Goal: Transaction & Acquisition: Obtain resource

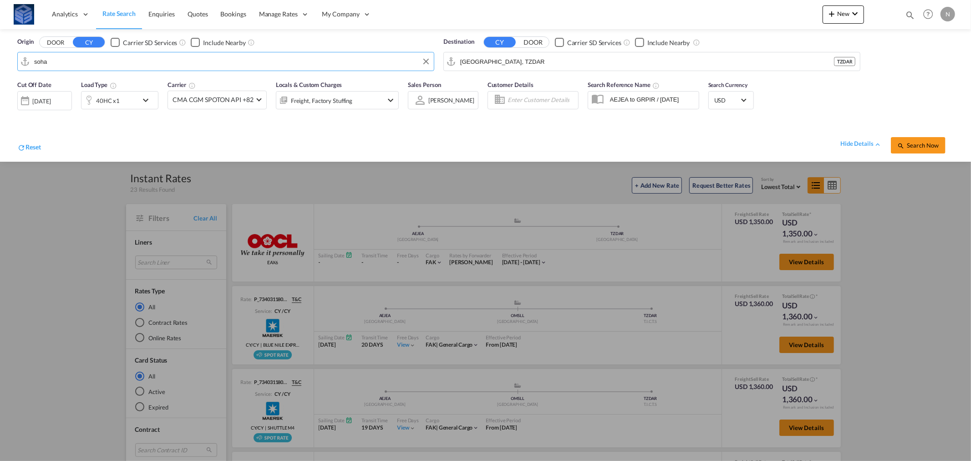
type input "sohar"
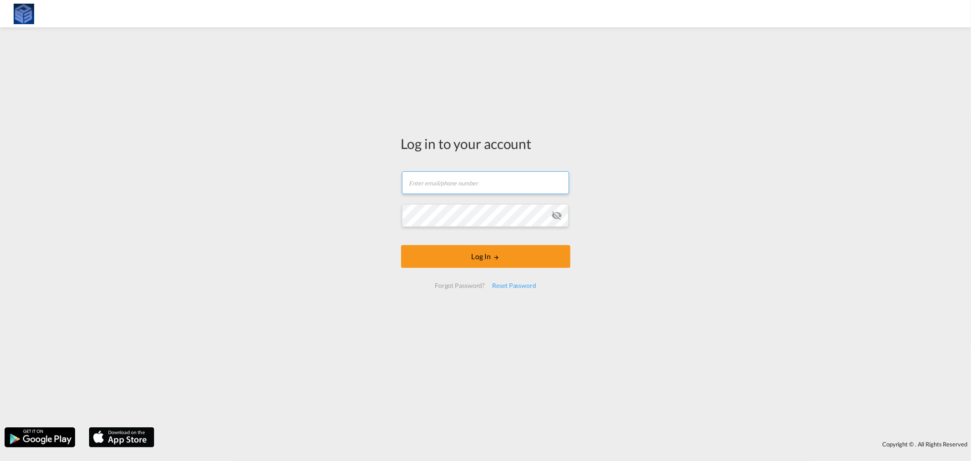
type input "[PERSON_NAME][EMAIL_ADDRESS][DOMAIN_NAME]"
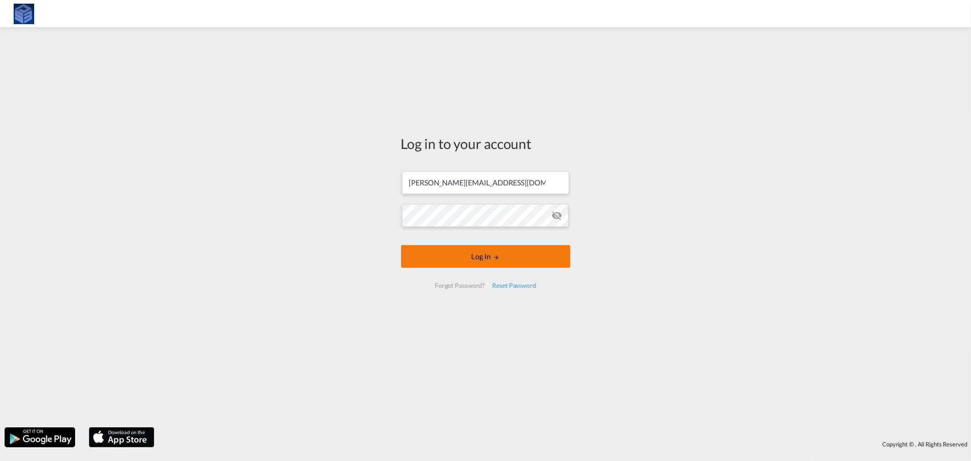
click at [471, 257] on button "Log In" at bounding box center [485, 256] width 169 height 23
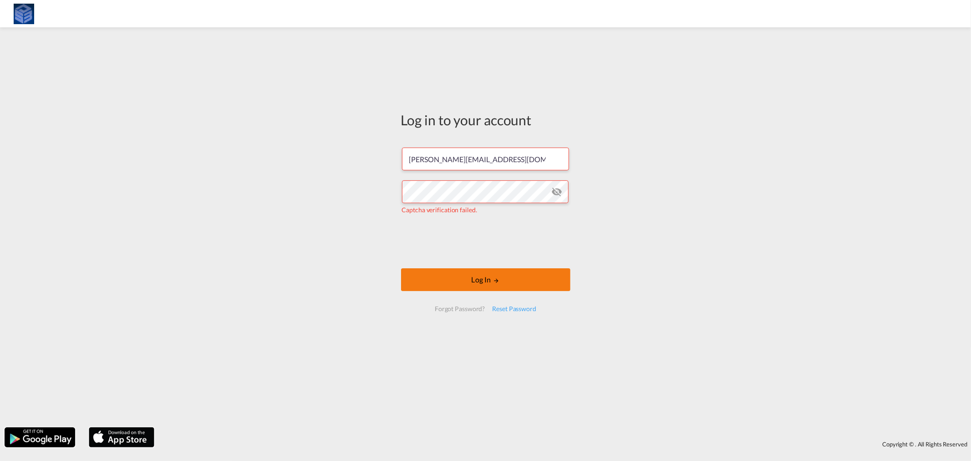
drag, startPoint x: 452, startPoint y: 276, endPoint x: 457, endPoint y: 284, distance: 9.6
click at [457, 284] on button "Log In" at bounding box center [485, 279] width 169 height 23
click at [461, 278] on button "Log In" at bounding box center [485, 279] width 169 height 23
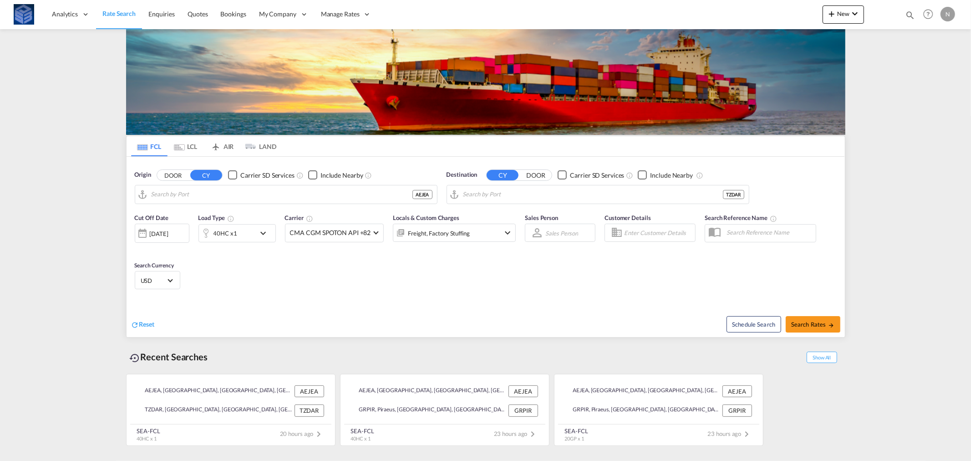
type input "[GEOGRAPHIC_DATA], [GEOGRAPHIC_DATA]"
type input "[GEOGRAPHIC_DATA], TZDAR"
click at [239, 191] on input "[GEOGRAPHIC_DATA], [GEOGRAPHIC_DATA]" at bounding box center [291, 195] width 281 height 14
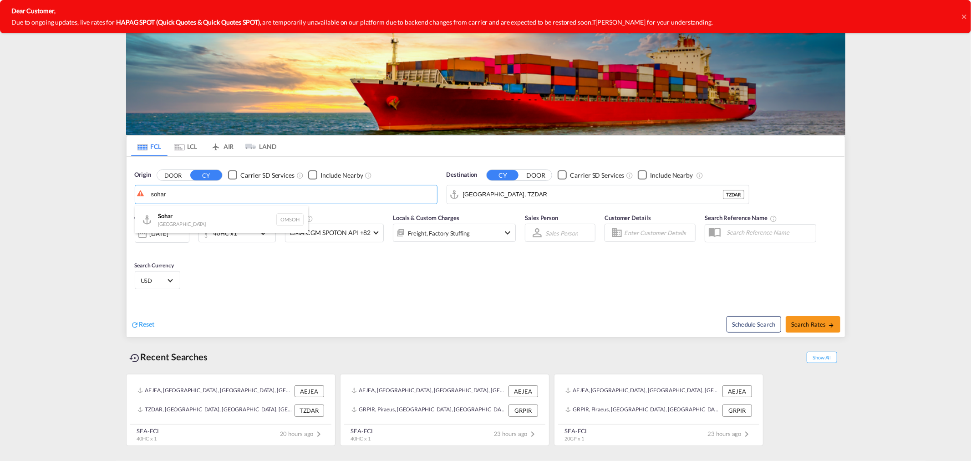
click at [180, 214] on div "Sohar Oman OMSOH" at bounding box center [221, 219] width 173 height 27
type input "Sohar, OMSOH"
click at [517, 196] on input "[GEOGRAPHIC_DATA], TZDAR" at bounding box center [603, 195] width 281 height 14
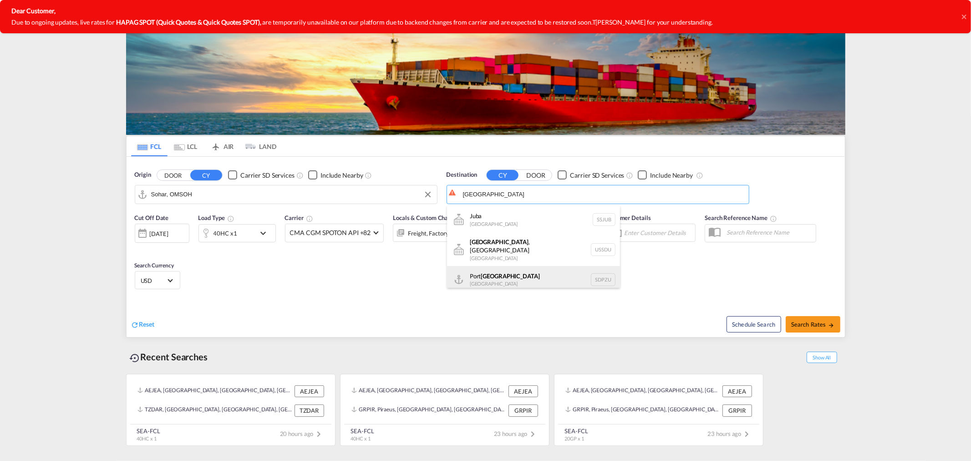
click at [522, 269] on div "[GEOGRAPHIC_DATA] [GEOGRAPHIC_DATA] SDPZU" at bounding box center [533, 279] width 173 height 27
type input "[GEOGRAPHIC_DATA], SDPZU"
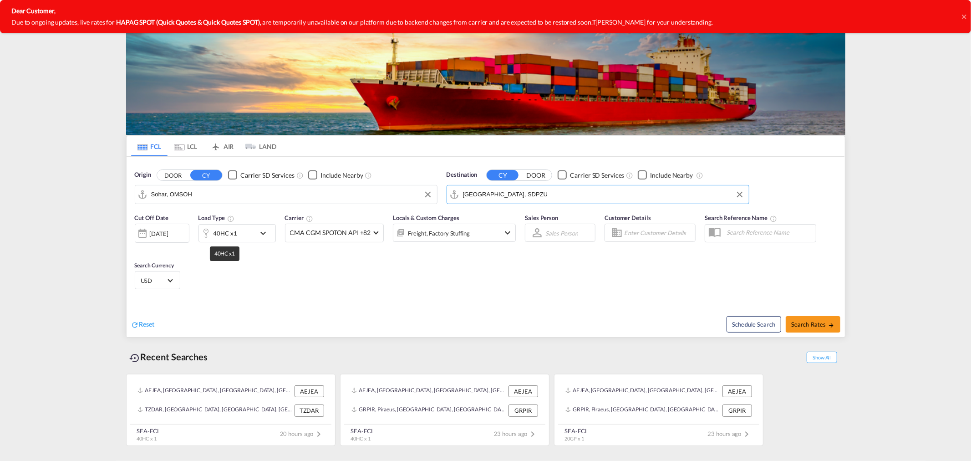
click at [221, 233] on div "40HC x1" at bounding box center [225, 233] width 24 height 13
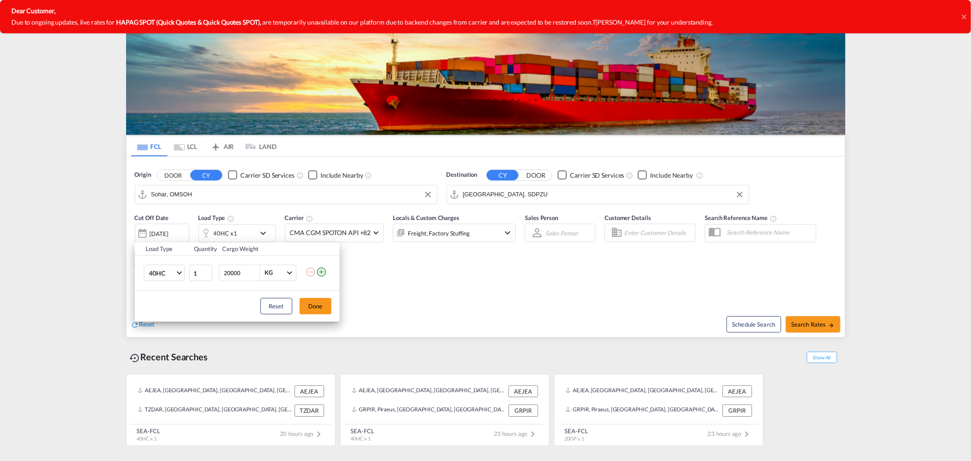
drag, startPoint x: 472, startPoint y: 284, endPoint x: 338, endPoint y: 255, distance: 137.9
click at [472, 285] on div "Load Type Quantity Cargo Weight 40HC 20GP 40GP 40HC 45HC 20RE 40RE 40HR 20OT 40…" at bounding box center [485, 230] width 971 height 461
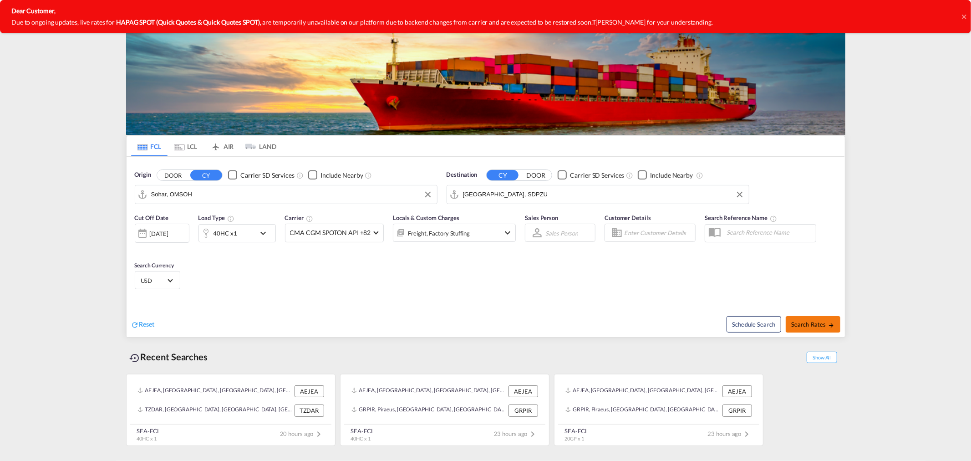
click at [813, 328] on span "Search Rates" at bounding box center [813, 323] width 44 height 7
type input "OMSOH to SDPZU / [DATE]"
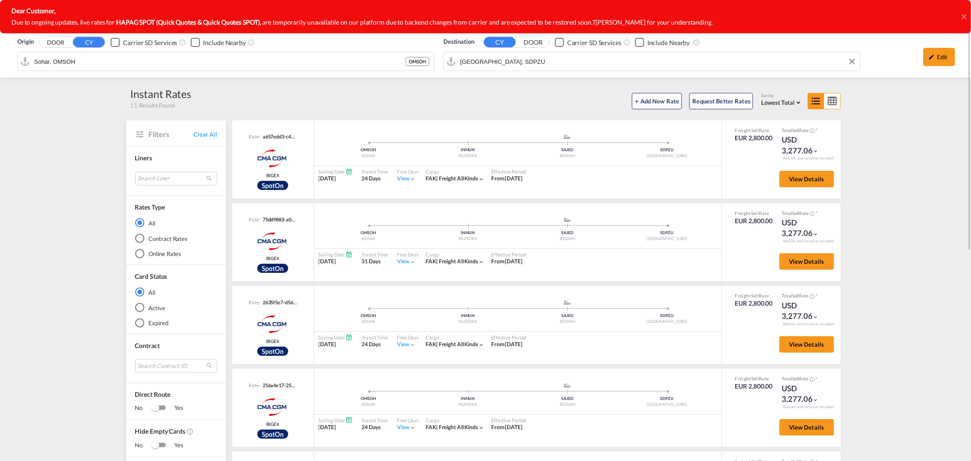
click at [488, 63] on input "[GEOGRAPHIC_DATA], SDPZU" at bounding box center [657, 62] width 395 height 14
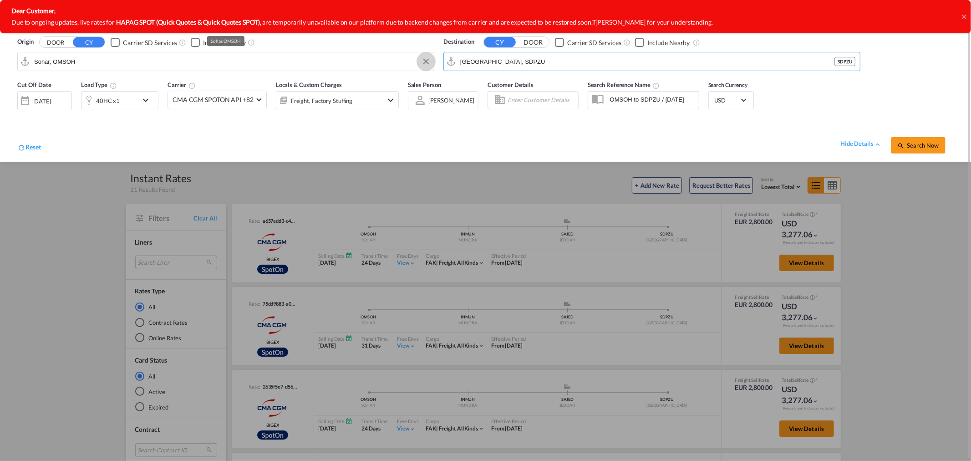
click at [425, 60] on button "Clear Input" at bounding box center [426, 62] width 14 height 14
click at [235, 64] on body "Analytics Reports Dashboard Rate Search Enquiries Quotes Bookings" at bounding box center [485, 230] width 971 height 461
click at [82, 86] on div "[GEOGRAPHIC_DATA] AEJEA" at bounding box center [104, 86] width 173 height 27
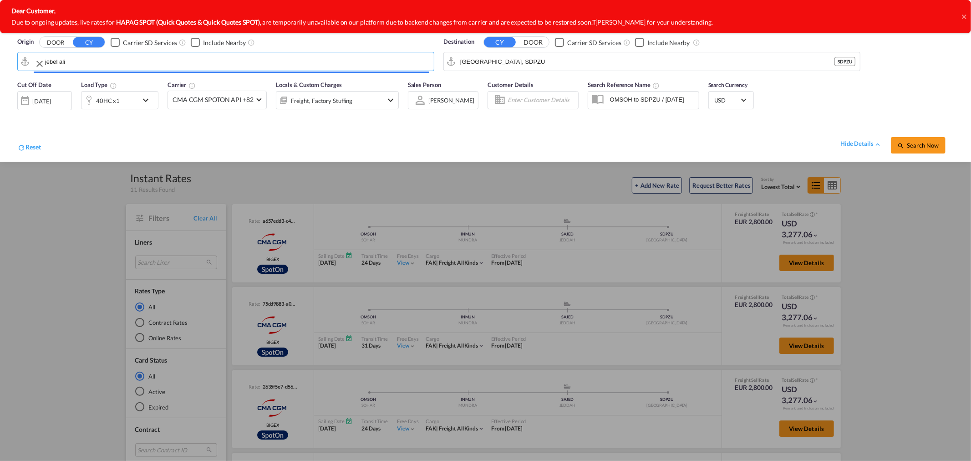
type input "[GEOGRAPHIC_DATA], [GEOGRAPHIC_DATA]"
click at [510, 65] on input "[GEOGRAPHIC_DATA], SDPZU" at bounding box center [647, 62] width 374 height 14
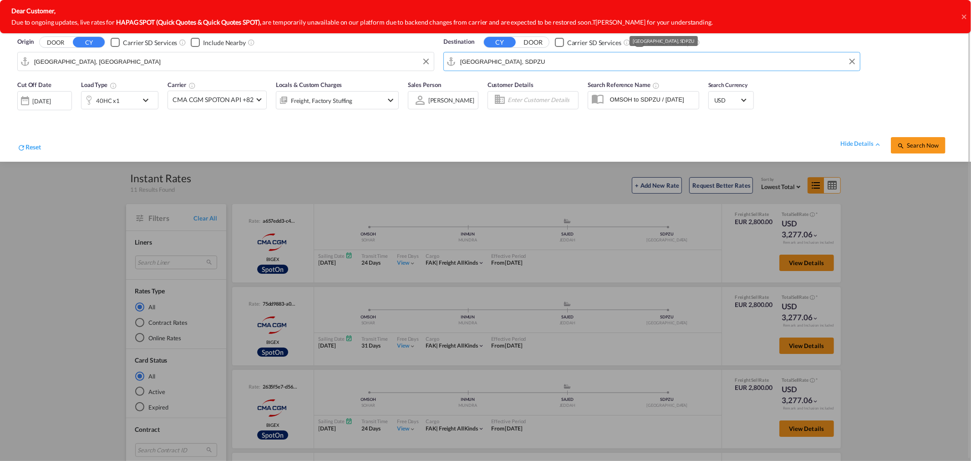
click at [510, 65] on input "[GEOGRAPHIC_DATA], SDPZU" at bounding box center [657, 62] width 395 height 14
click at [483, 83] on div "Gdansk [GEOGRAPHIC_DATA] PLGDN" at bounding box center [530, 86] width 173 height 27
type input "Gdansk, PLGDN"
click at [117, 100] on div "40HC x1" at bounding box center [108, 100] width 24 height 13
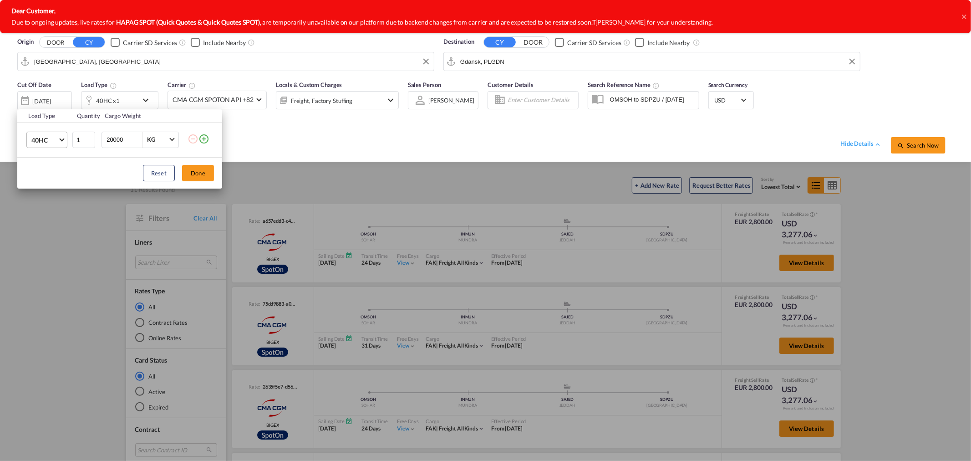
click at [42, 139] on span "40HC" at bounding box center [44, 140] width 26 height 9
click at [44, 96] on div "20GP" at bounding box center [39, 96] width 16 height 9
click at [192, 173] on button "Done" at bounding box center [198, 173] width 32 height 16
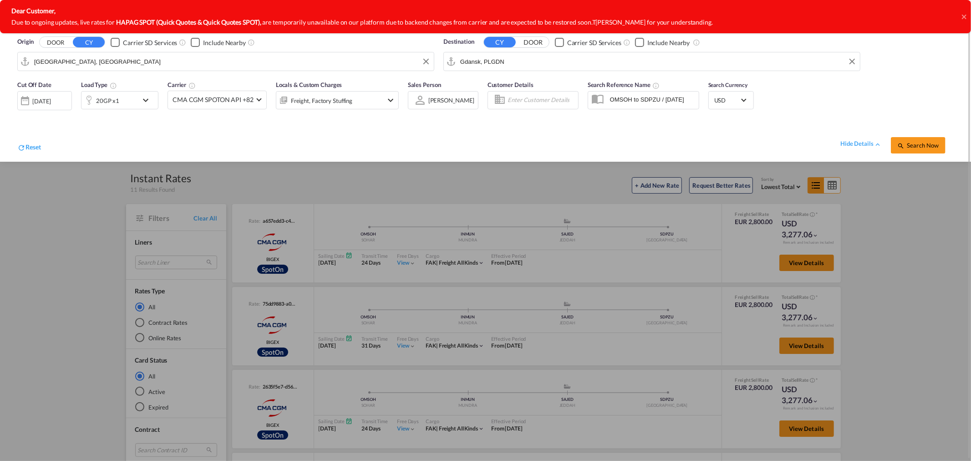
click at [925, 142] on span "Search Now" at bounding box center [917, 145] width 41 height 7
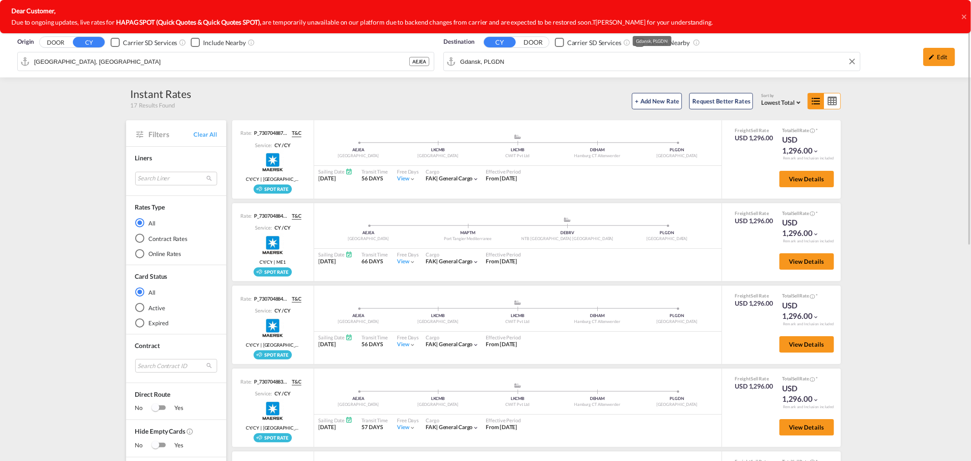
click at [486, 63] on div "Origin DOOR CY Carrier SD Services Include Nearby [GEOGRAPHIC_DATA], AEJEA AEJE…" at bounding box center [485, 53] width 971 height 48
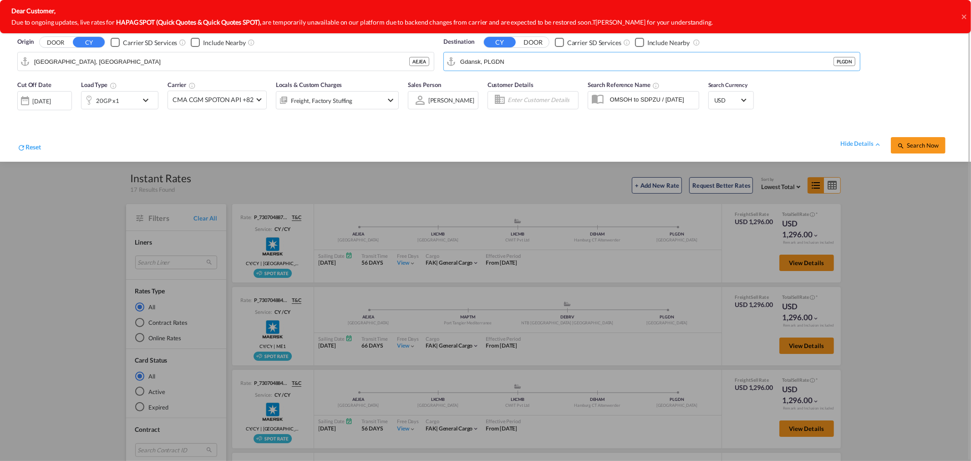
scroll to position [1, 0]
click at [860, 142] on div "hide details" at bounding box center [860, 142] width 41 height 9
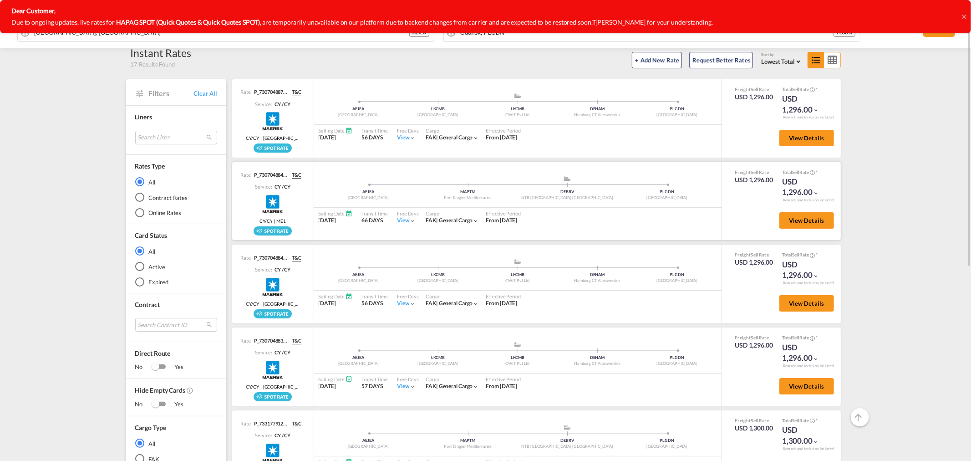
scroll to position [0, 0]
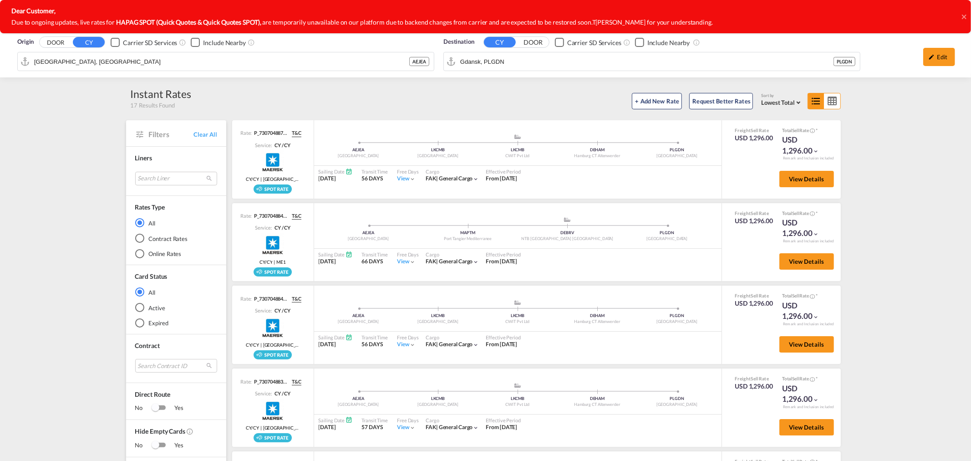
click at [551, 62] on input "Gdansk, PLGDN" at bounding box center [646, 62] width 373 height 14
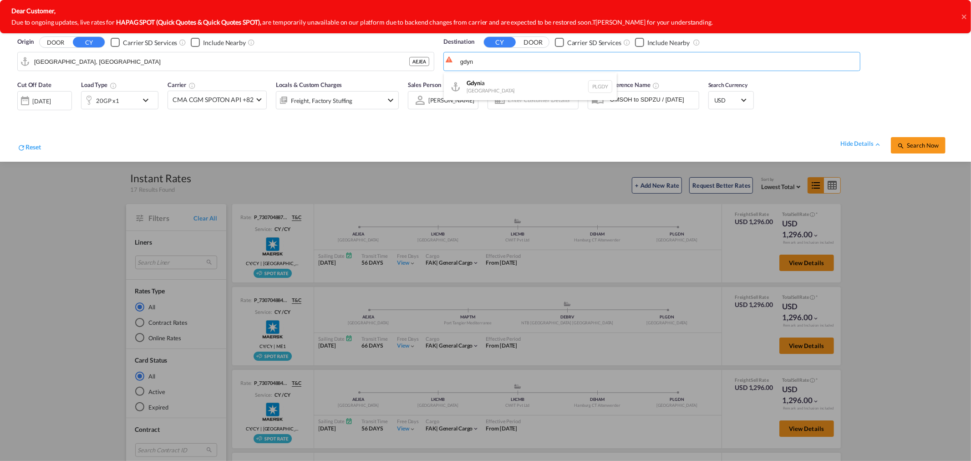
click at [501, 79] on div "Gdyn ia [GEOGRAPHIC_DATA] [GEOGRAPHIC_DATA]" at bounding box center [530, 86] width 173 height 27
type input "[GEOGRAPHIC_DATA], PLGDY"
click at [917, 148] on span "Search Now" at bounding box center [917, 145] width 41 height 7
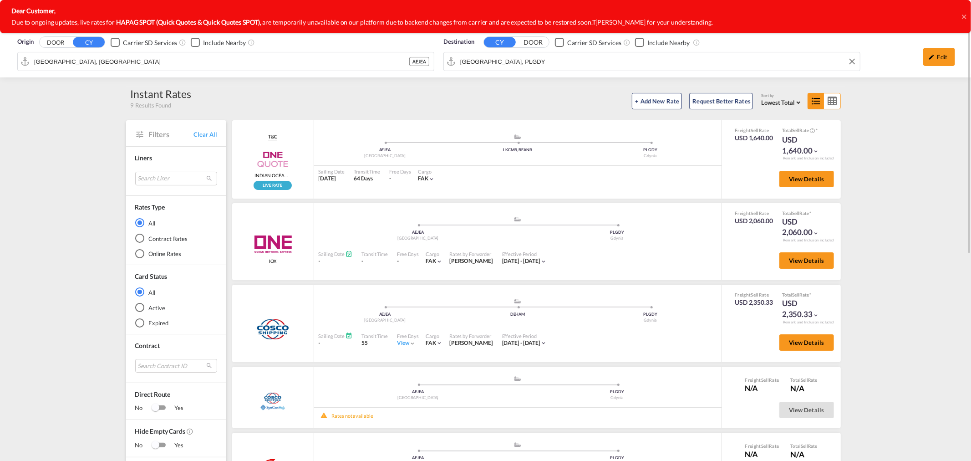
click at [517, 59] on input "[GEOGRAPHIC_DATA], PLGDY" at bounding box center [657, 62] width 395 height 14
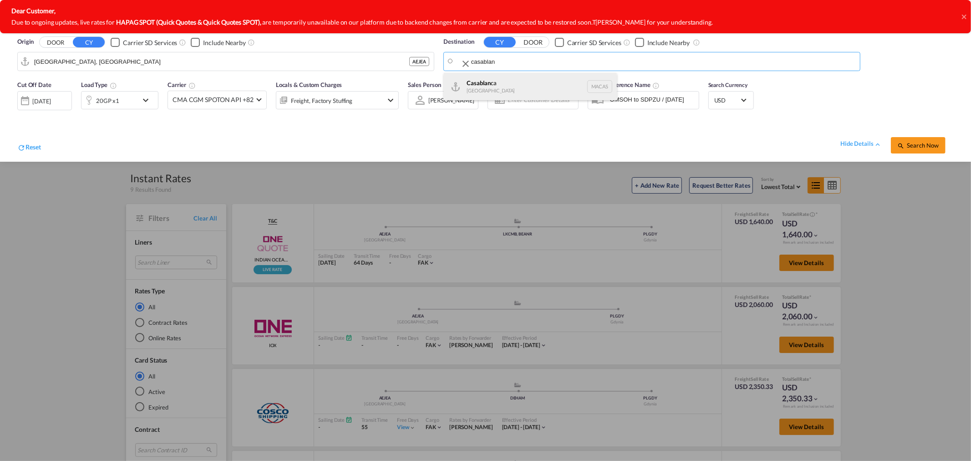
click at [502, 81] on div "Casablan ca [GEOGRAPHIC_DATA] [GEOGRAPHIC_DATA]" at bounding box center [530, 86] width 173 height 27
type input "[GEOGRAPHIC_DATA], MACAS"
click at [924, 143] on span "Search Now" at bounding box center [917, 145] width 41 height 7
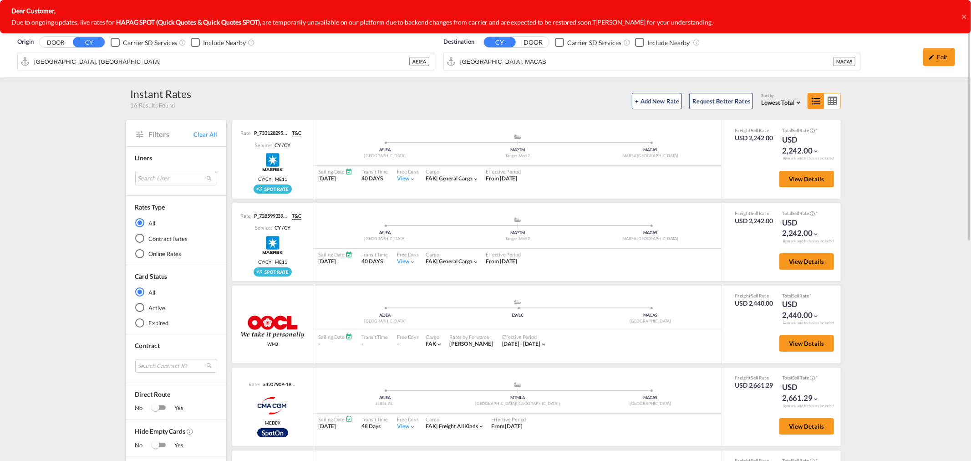
click at [964, 16] on icon at bounding box center [963, 16] width 5 height 5
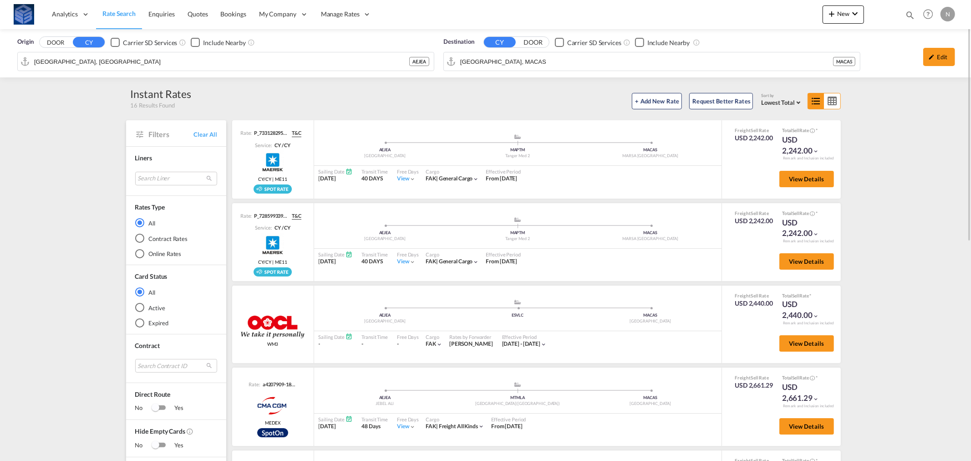
click at [941, 147] on div "Origin DOOR CY Carrier SD Services Include Nearby [GEOGRAPHIC_DATA], AEJEA AEJE…" at bounding box center [485, 455] width 971 height 853
click at [447, 292] on div ".a{fill:#aaa8ad;} .a{fill:#aaa8ad;} AEJEA Jebel Ali ESVLC MACAS Casablanca Sail…" at bounding box center [517, 323] width 407 height 77
click at [495, 66] on input "[GEOGRAPHIC_DATA], MACAS" at bounding box center [646, 62] width 373 height 14
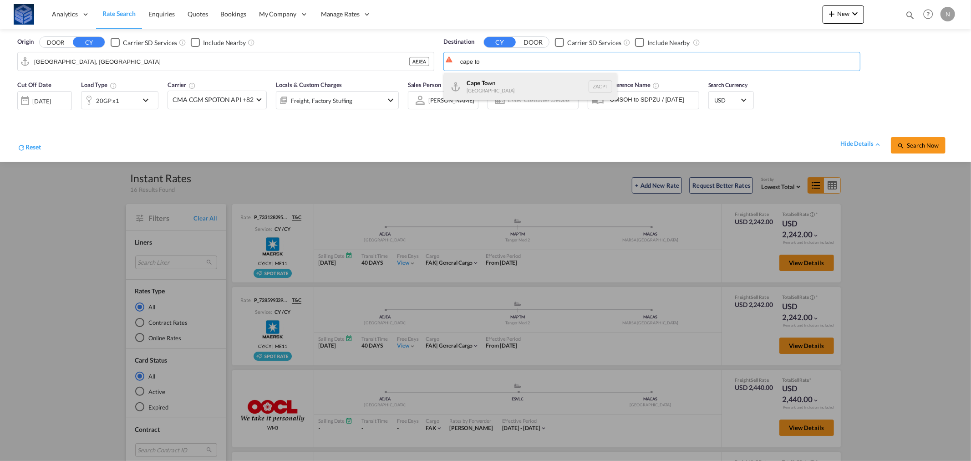
click at [492, 79] on div "Cape To wn [GEOGRAPHIC_DATA] ZACPT" at bounding box center [530, 86] width 173 height 27
type input "[GEOGRAPHIC_DATA], ZACPT"
click at [922, 146] on span "Search Now" at bounding box center [917, 145] width 41 height 7
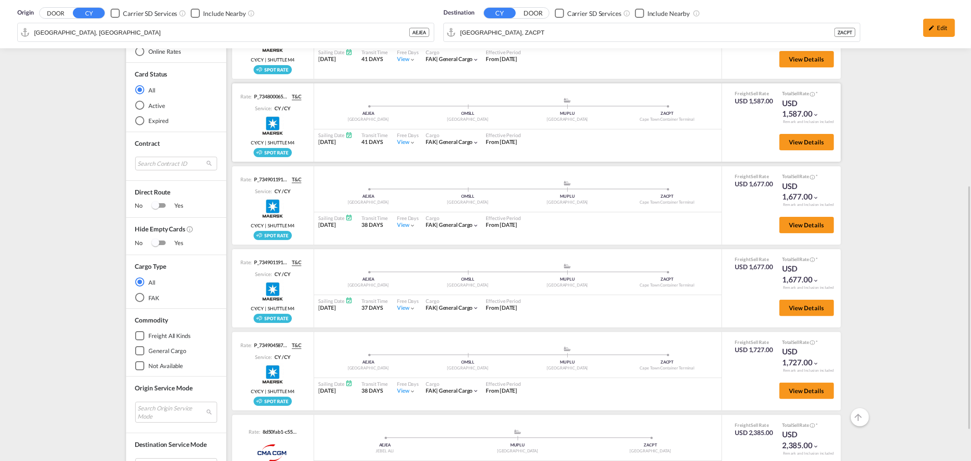
scroll to position [404, 0]
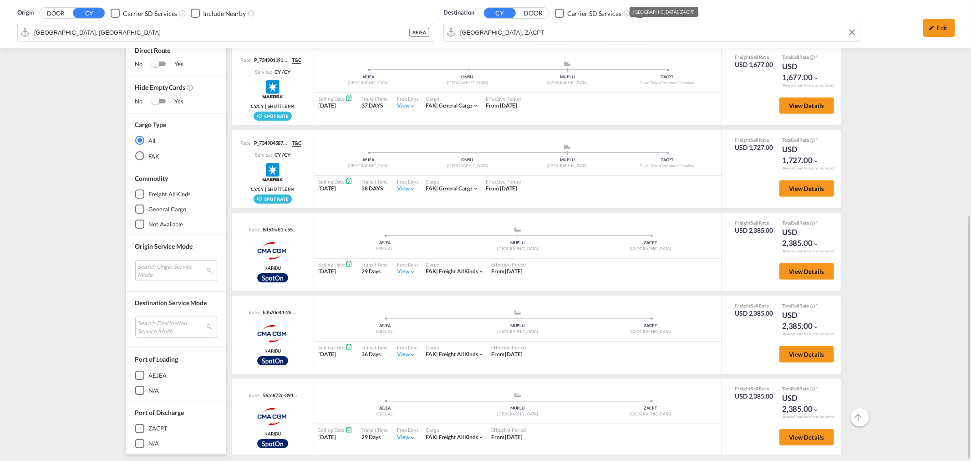
click at [497, 29] on md-content "Analytics Reports Dashboard Rate Search Enquiries Quotes Bookings" at bounding box center [485, 230] width 971 height 461
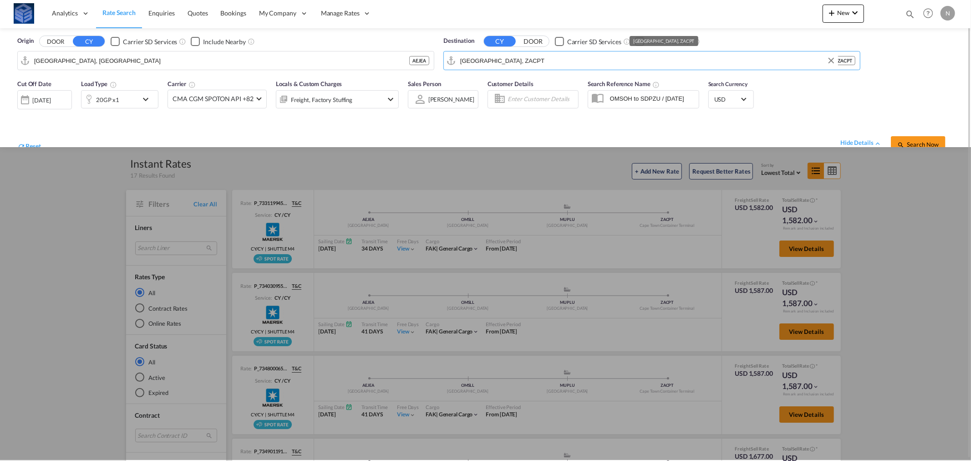
scroll to position [0, 0]
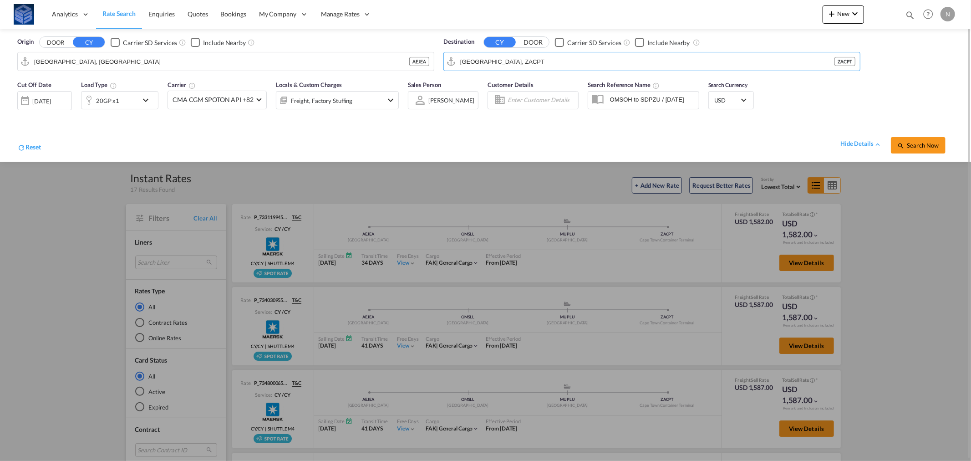
paste input "[GEOGRAPHIC_DATA]"
click at [475, 86] on div "Dakar [GEOGRAPHIC_DATA] SNDKR" at bounding box center [530, 86] width 173 height 27
type input "[GEOGRAPHIC_DATA], SNDKR"
click at [918, 143] on span "Search Now" at bounding box center [917, 145] width 41 height 7
